Goal: Transaction & Acquisition: Download file/media

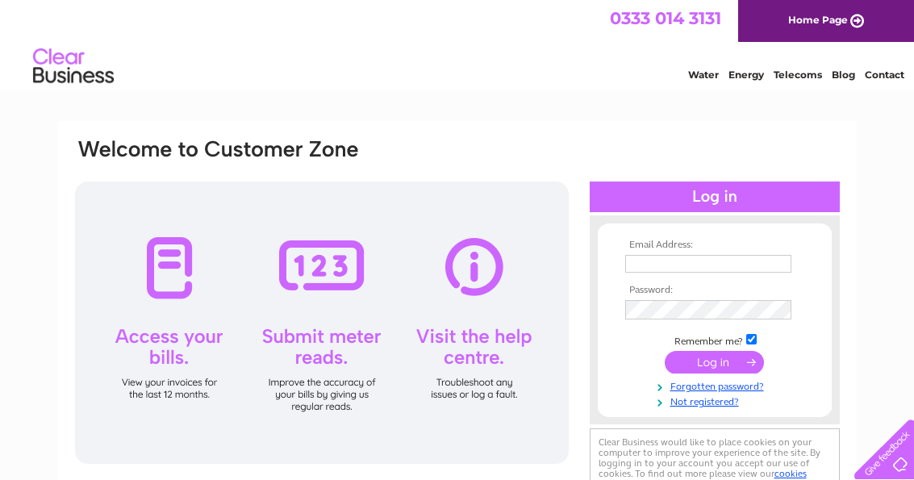
click at [709, 270] on input "text" at bounding box center [708, 264] width 166 height 18
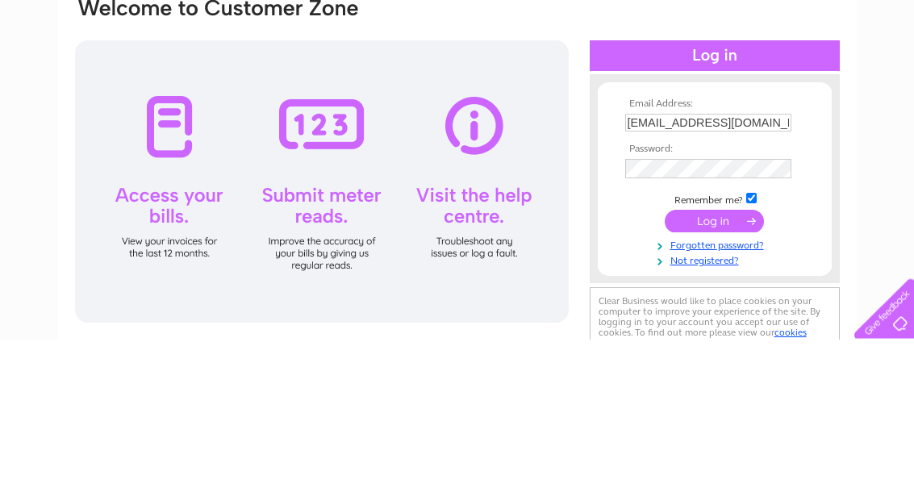
scroll to position [141, 0]
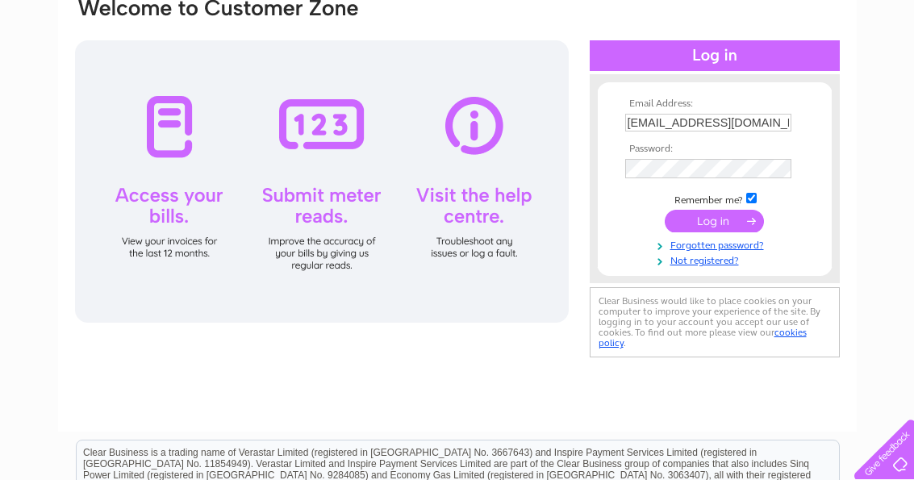
type input "[EMAIL_ADDRESS][DOMAIN_NAME]"
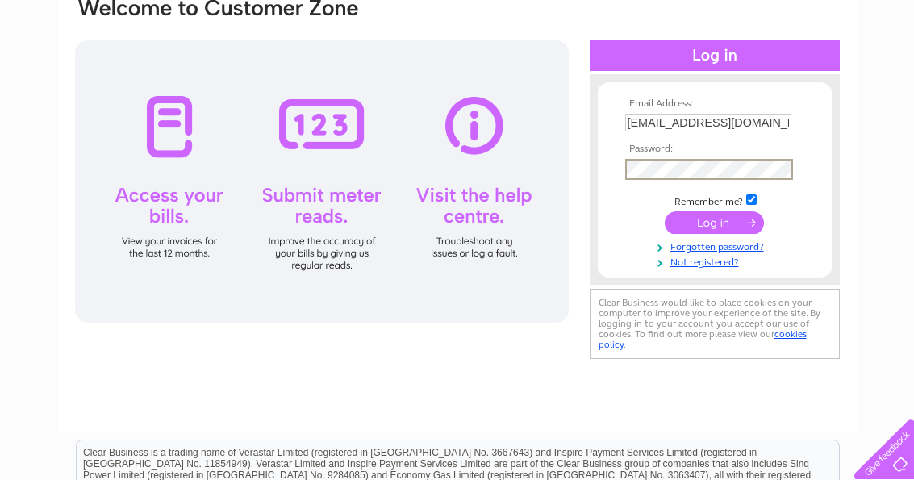
scroll to position [140, 0]
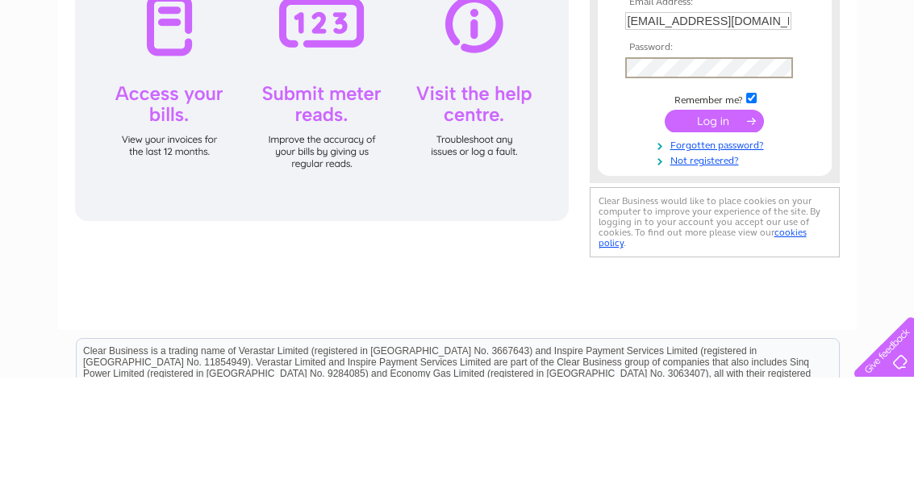
click at [739, 212] on input "submit" at bounding box center [714, 223] width 99 height 23
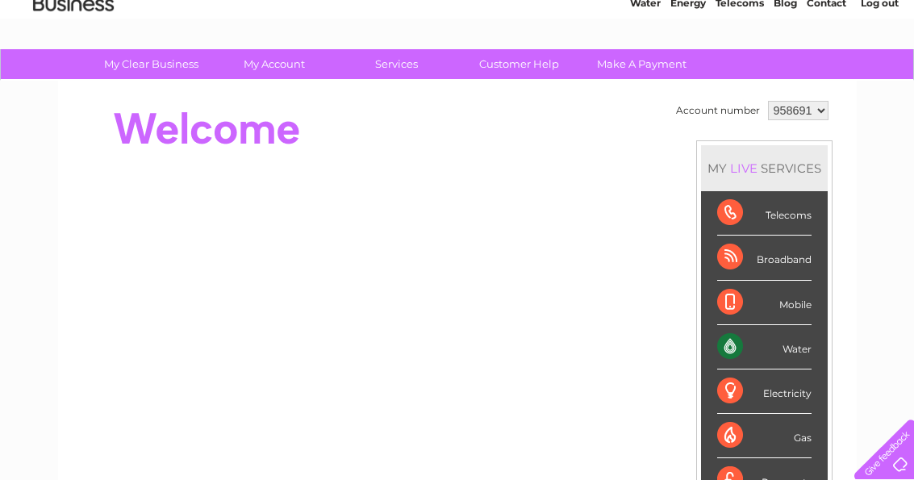
scroll to position [90, 0]
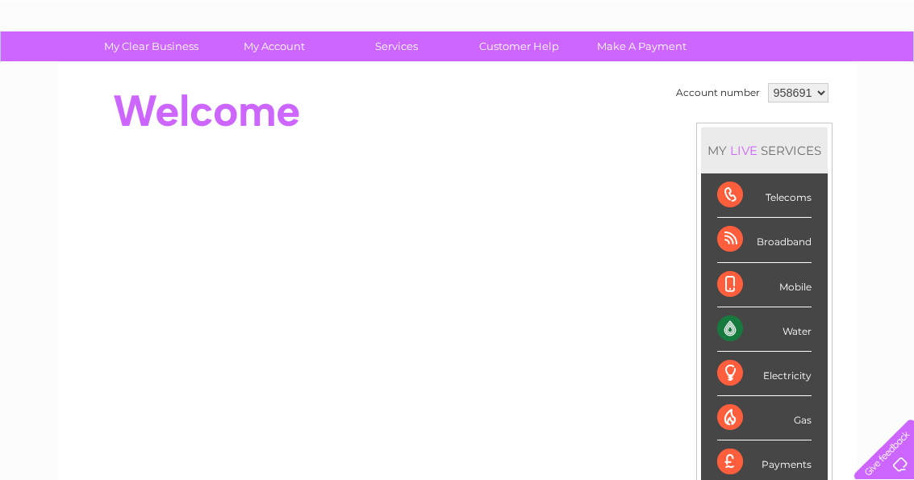
click at [777, 461] on div "Payments" at bounding box center [764, 462] width 94 height 44
click at [756, 463] on div "Payments" at bounding box center [764, 462] width 94 height 44
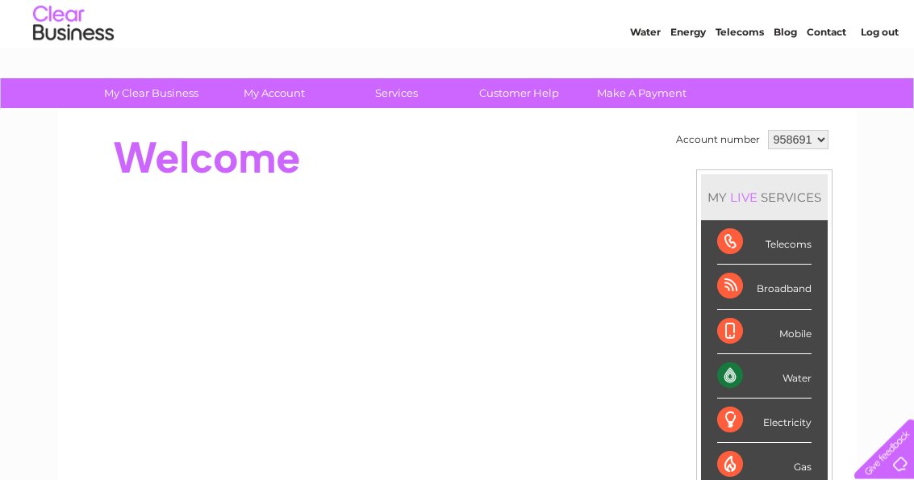
scroll to position [0, 0]
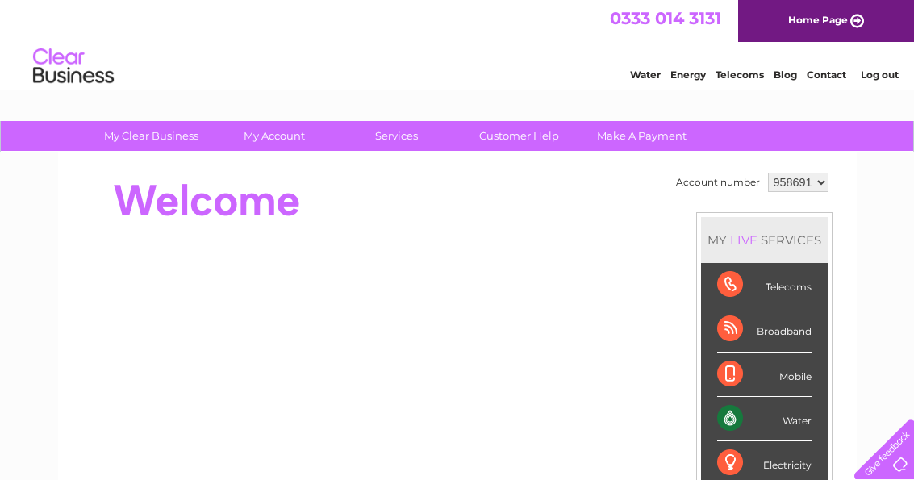
click at [689, 81] on link "Energy" at bounding box center [687, 75] width 35 height 12
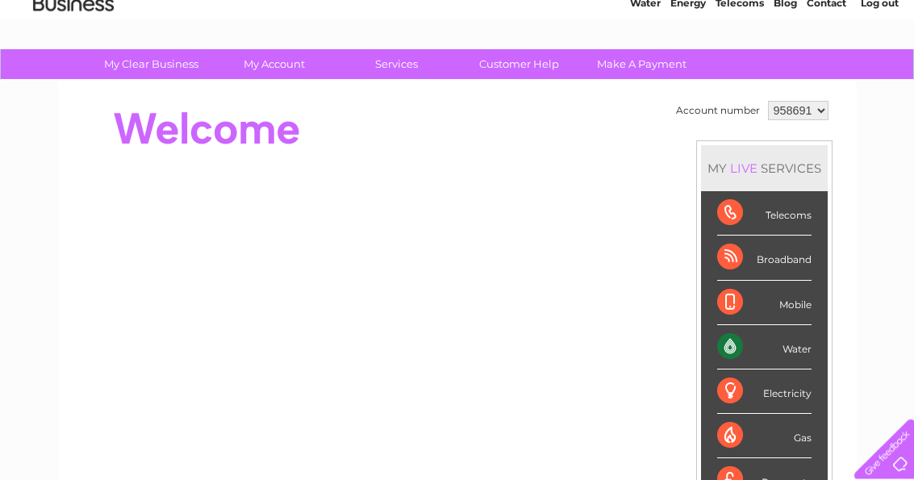
scroll to position [72, 0]
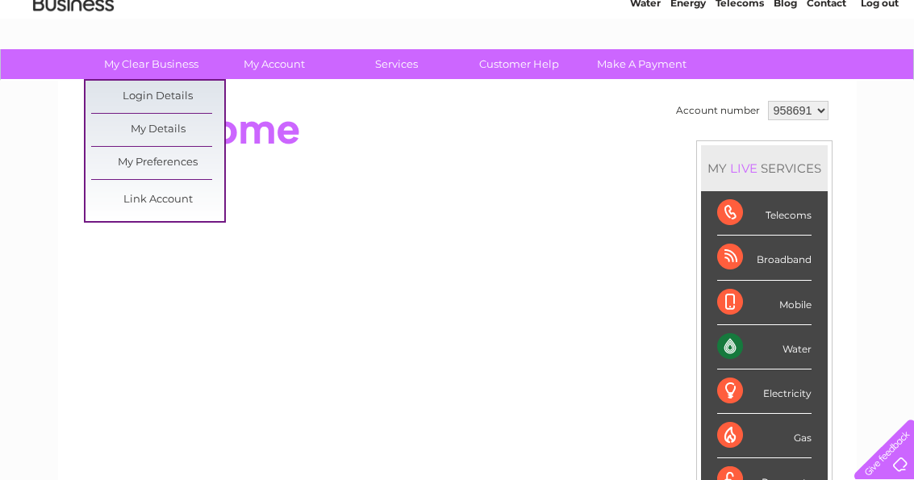
click at [195, 93] on link "Login Details" at bounding box center [157, 97] width 133 height 32
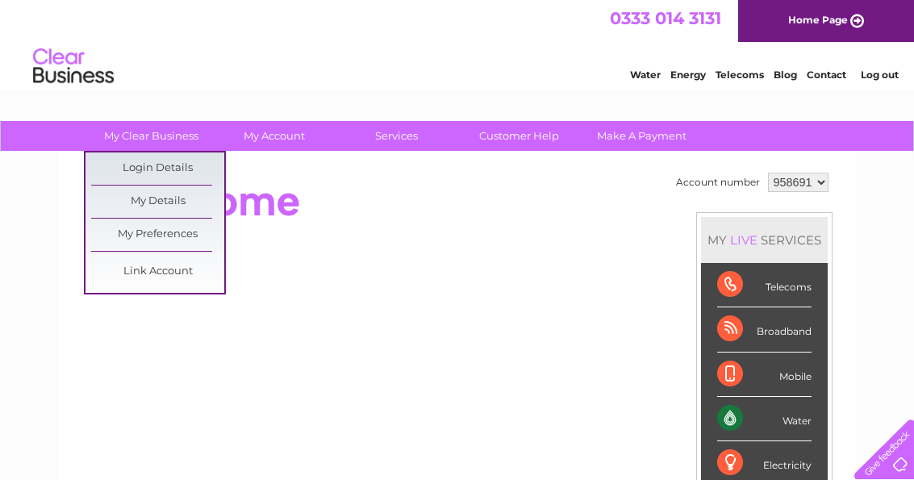
scroll to position [149, 0]
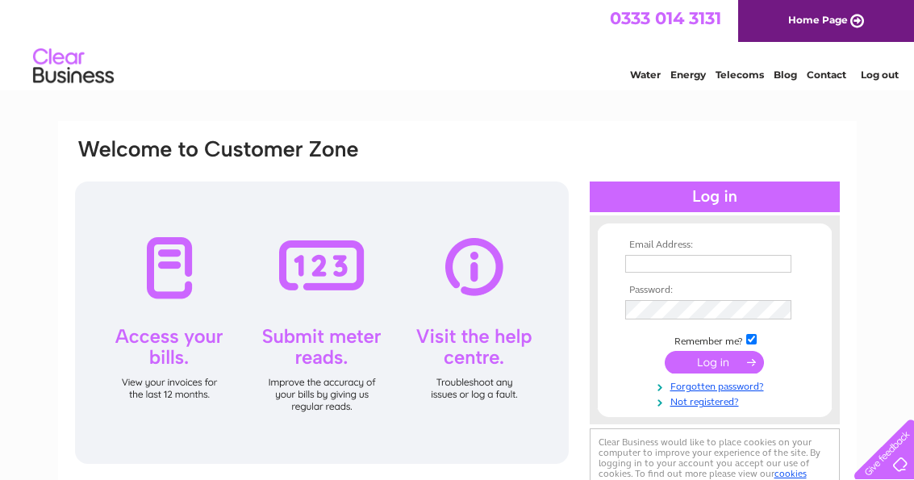
click at [728, 260] on input "text" at bounding box center [708, 264] width 166 height 18
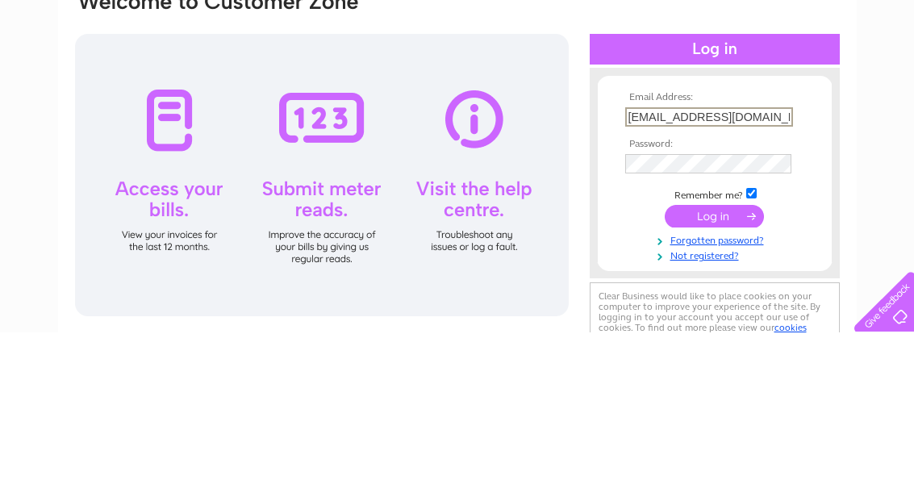
type input "[EMAIL_ADDRESS][DOMAIN_NAME]"
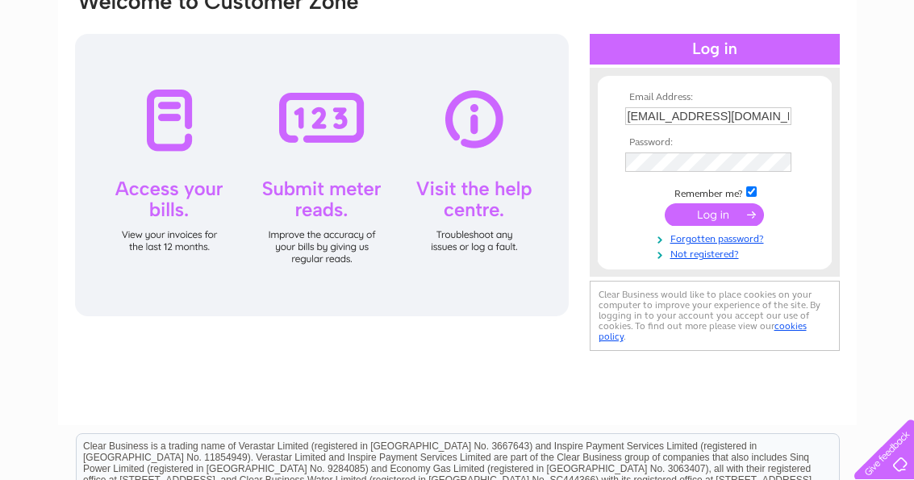
click at [747, 193] on input "checkbox" at bounding box center [751, 191] width 10 height 10
checkbox input "false"
click at [744, 217] on input "submit" at bounding box center [714, 214] width 99 height 23
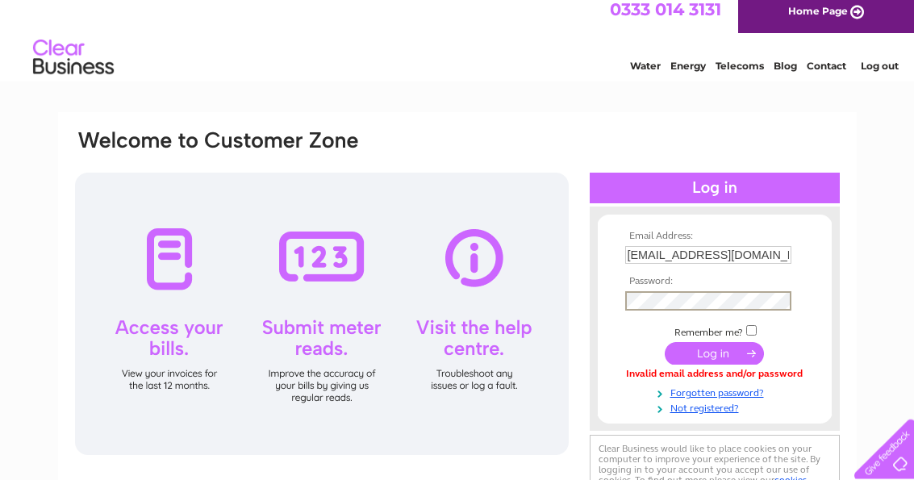
scroll to position [8, 0]
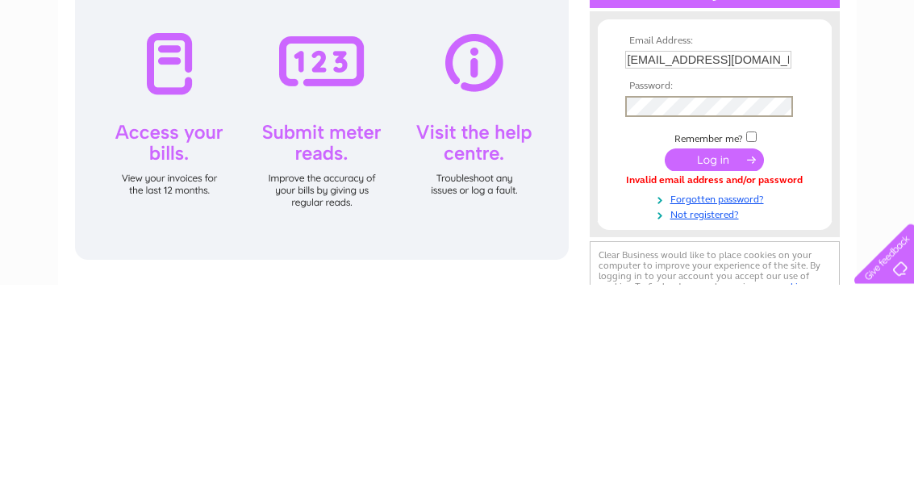
click at [744, 344] on input "submit" at bounding box center [714, 355] width 99 height 23
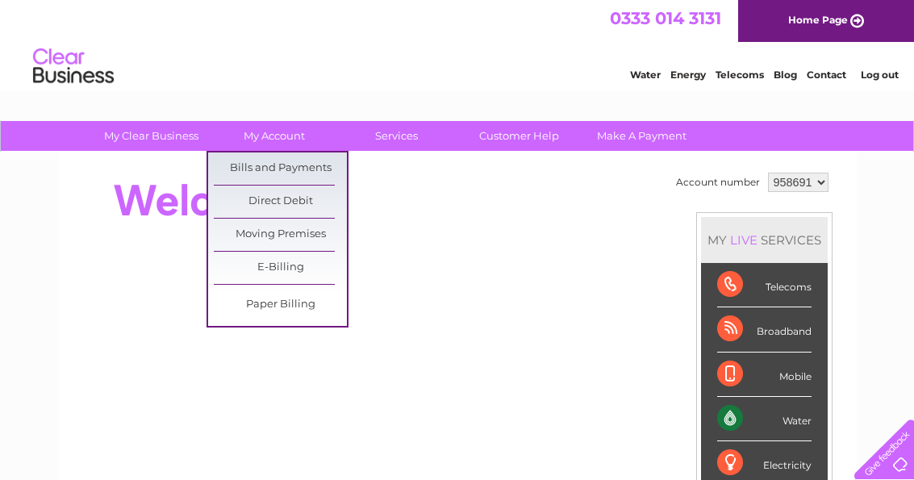
click at [321, 203] on link "Direct Debit" at bounding box center [280, 202] width 133 height 32
click at [311, 204] on link "Direct Debit" at bounding box center [280, 202] width 133 height 32
click at [324, 164] on link "Bills and Payments" at bounding box center [280, 168] width 133 height 32
click at [318, 173] on link "Bills and Payments" at bounding box center [280, 168] width 133 height 32
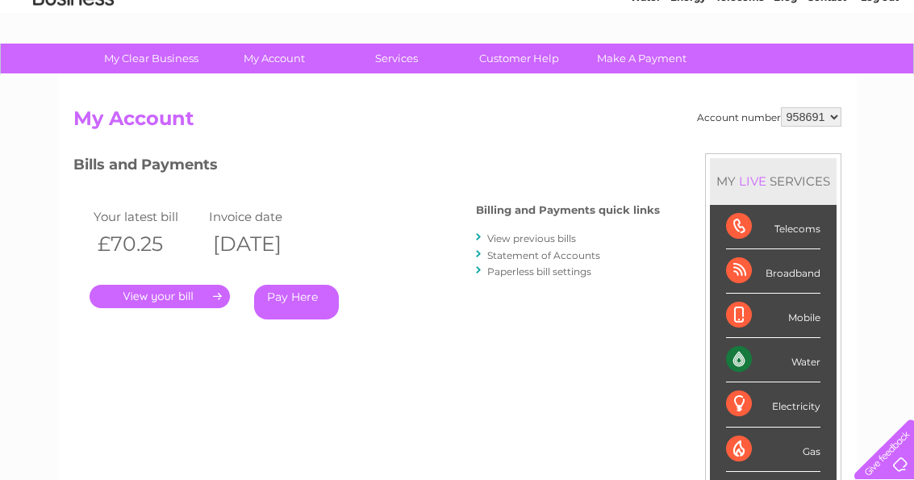
scroll to position [82, 0]
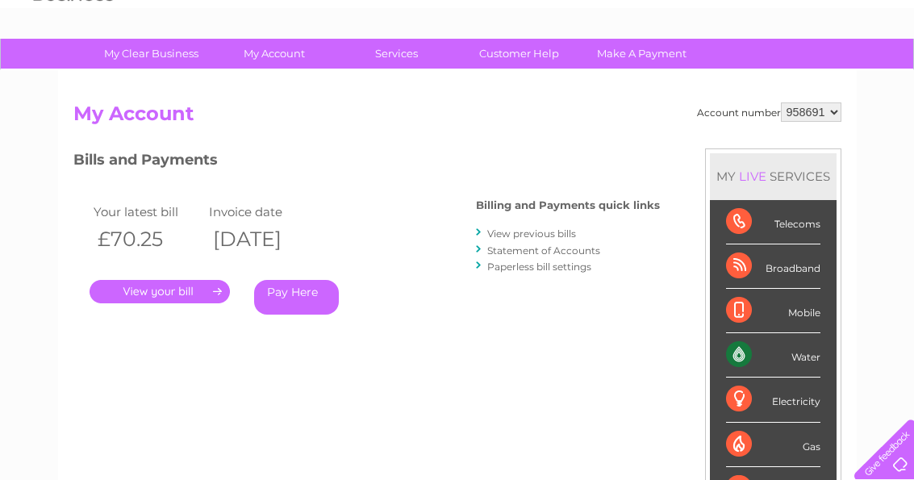
click at [192, 288] on link "." at bounding box center [160, 291] width 140 height 23
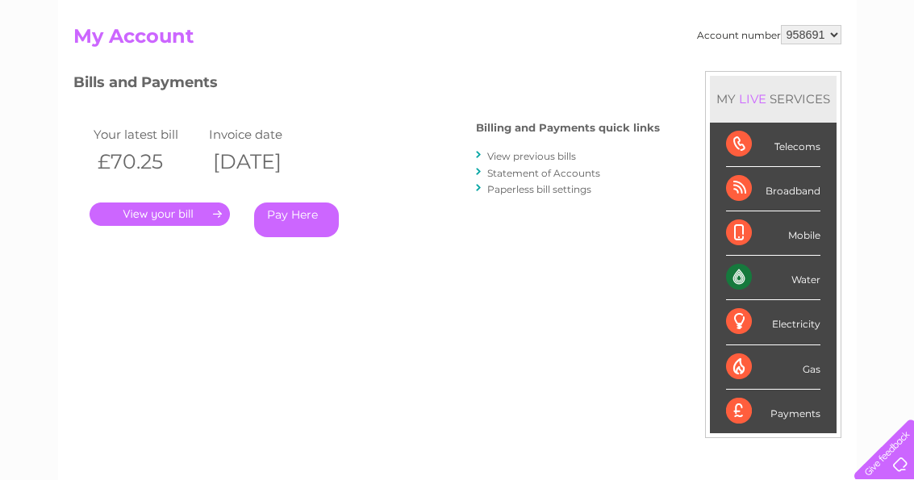
click at [565, 150] on link "View previous bills" at bounding box center [531, 156] width 89 height 12
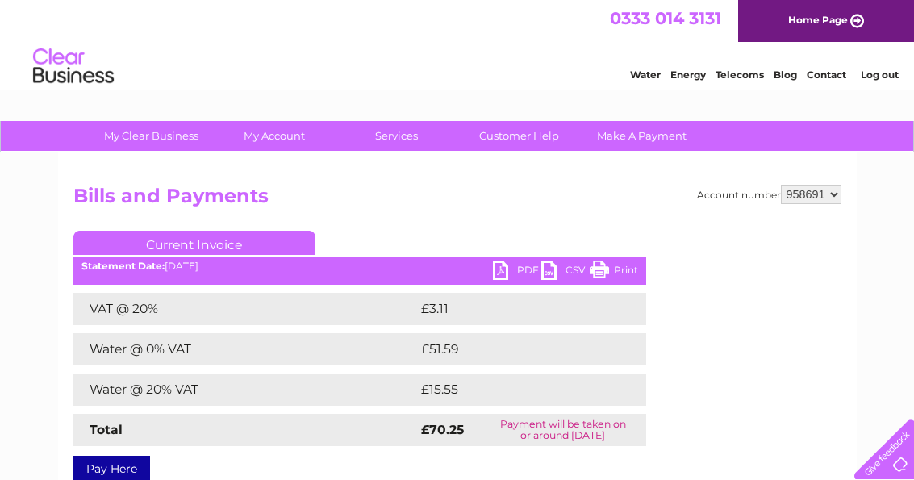
click at [257, 235] on link "Current Invoice" at bounding box center [194, 243] width 242 height 24
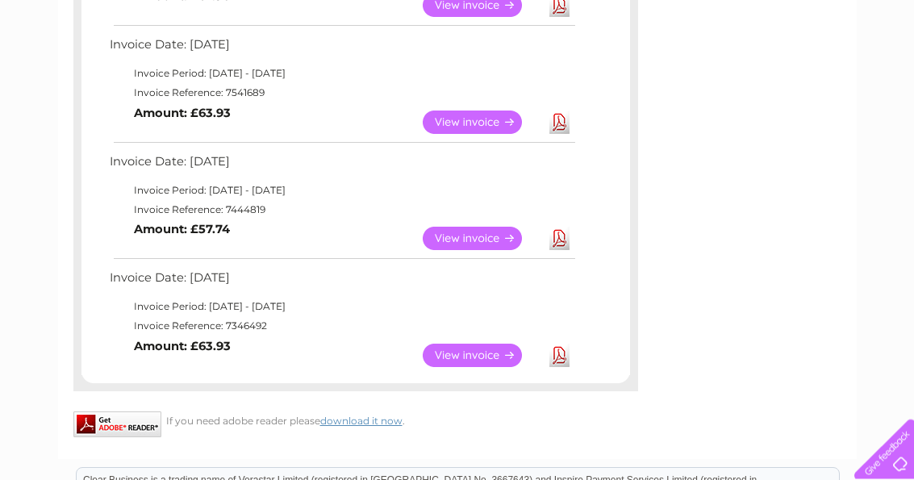
scroll to position [853, 0]
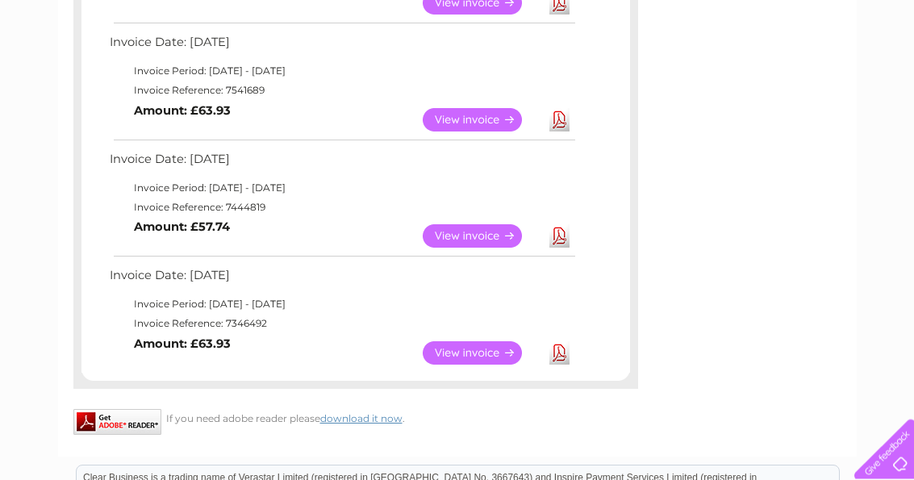
click at [494, 225] on link "View" at bounding box center [482, 236] width 119 height 23
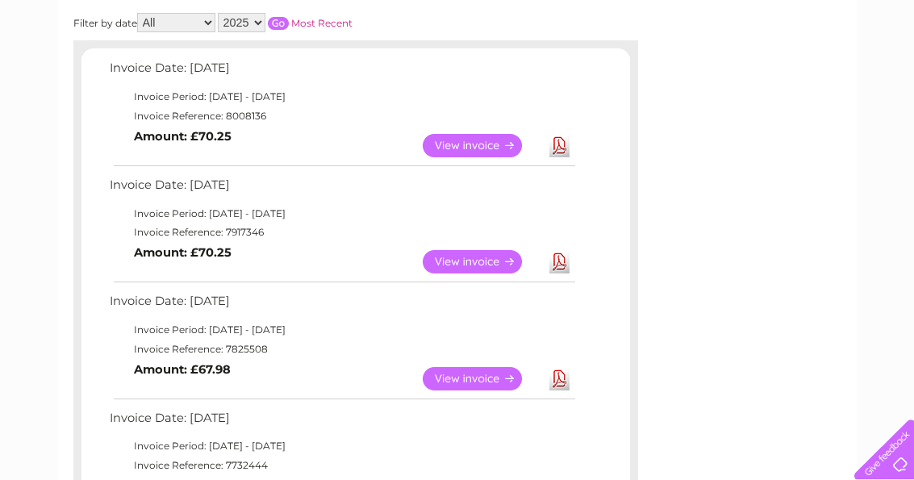
scroll to position [245, 0]
click at [490, 144] on link "View" at bounding box center [482, 145] width 119 height 23
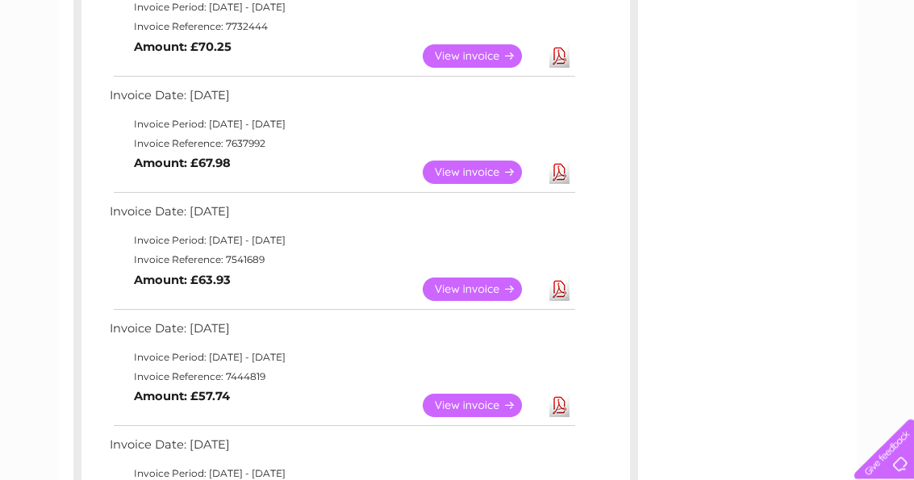
scroll to position [689, 0]
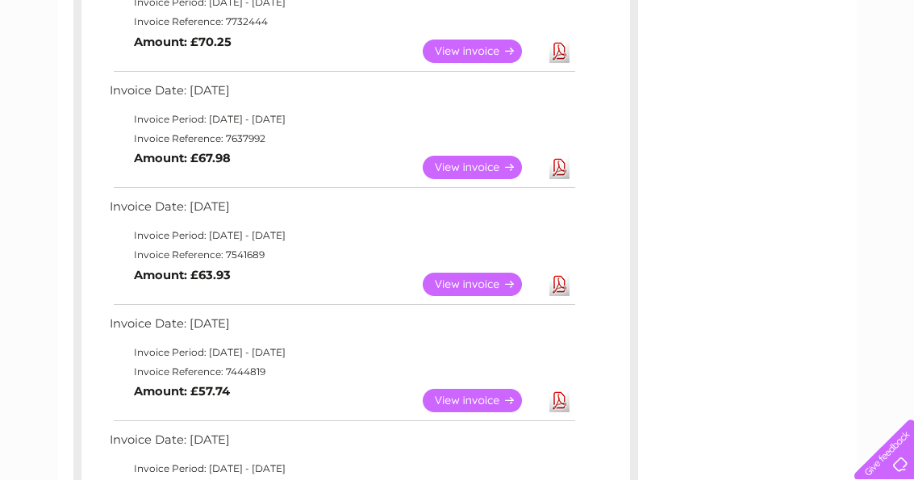
click at [561, 389] on link "Download" at bounding box center [559, 400] width 20 height 23
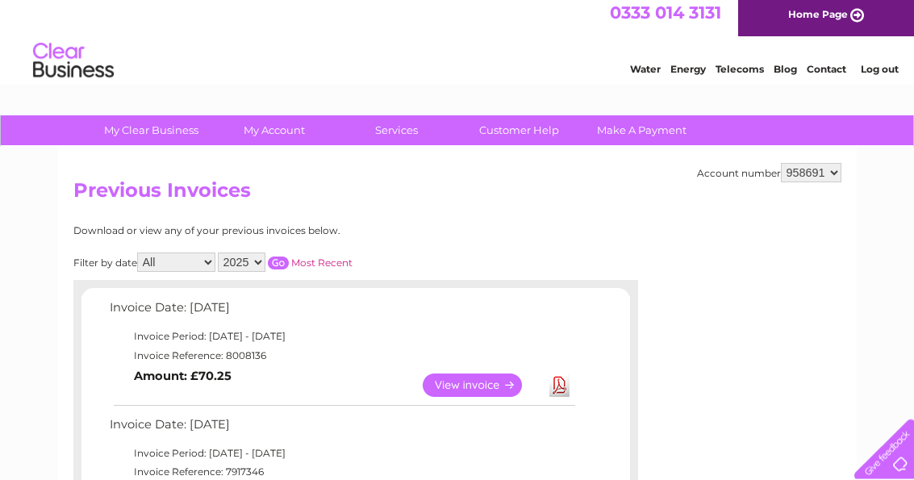
scroll to position [6, 0]
click at [563, 387] on link "Download" at bounding box center [559, 384] width 20 height 23
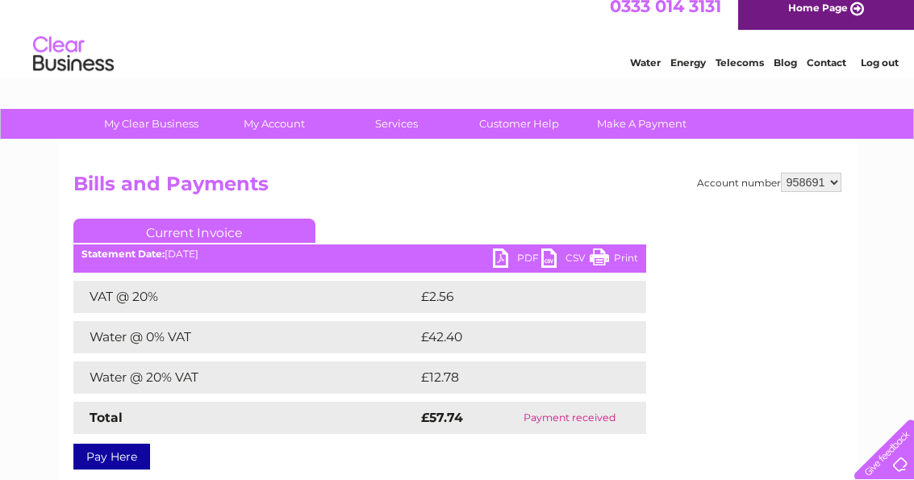
scroll to position [17, 0]
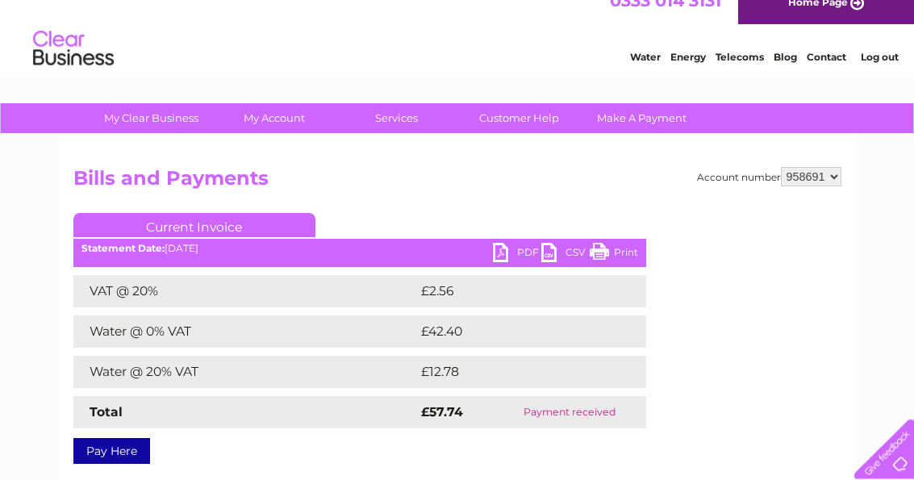
click at [636, 340] on td at bounding box center [630, 332] width 32 height 32
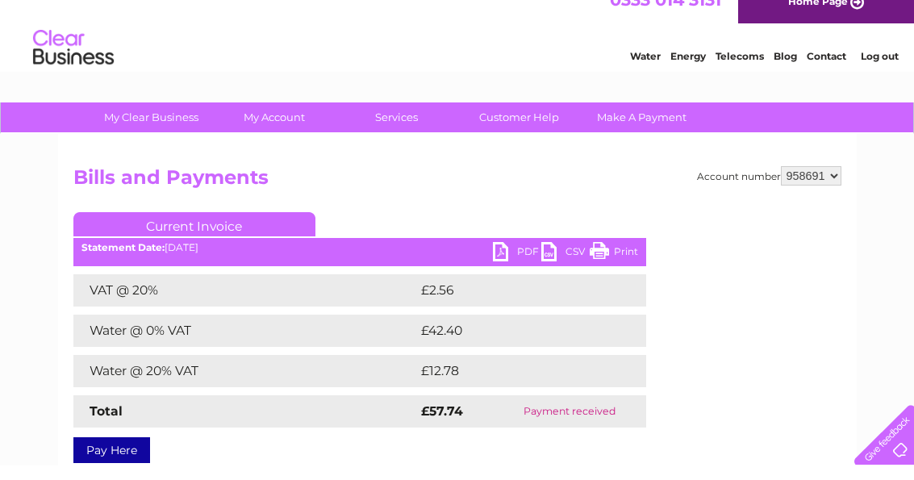
scroll to position [0, 0]
